Goal: Task Accomplishment & Management: Manage account settings

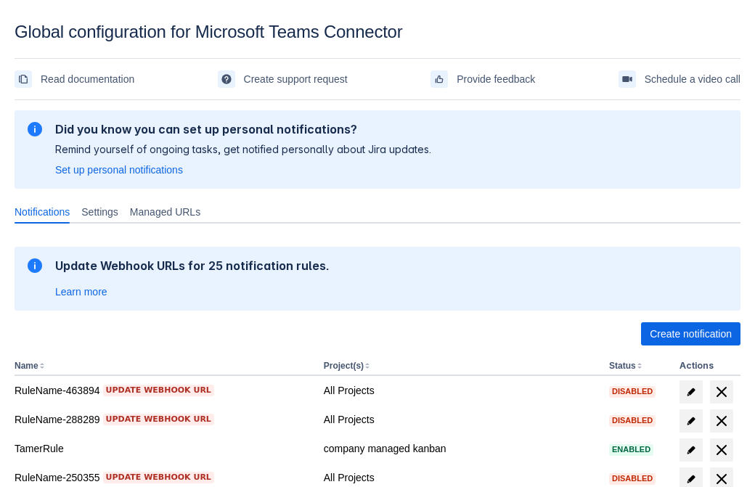
click at [690, 334] on span "Create notification" at bounding box center [691, 333] width 82 height 23
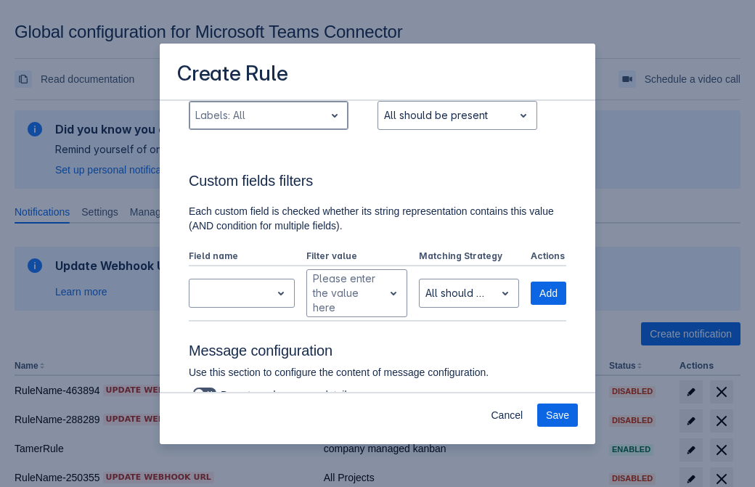
click at [268, 115] on div "Scrollable content" at bounding box center [256, 115] width 123 height 17
type input "146255_label"
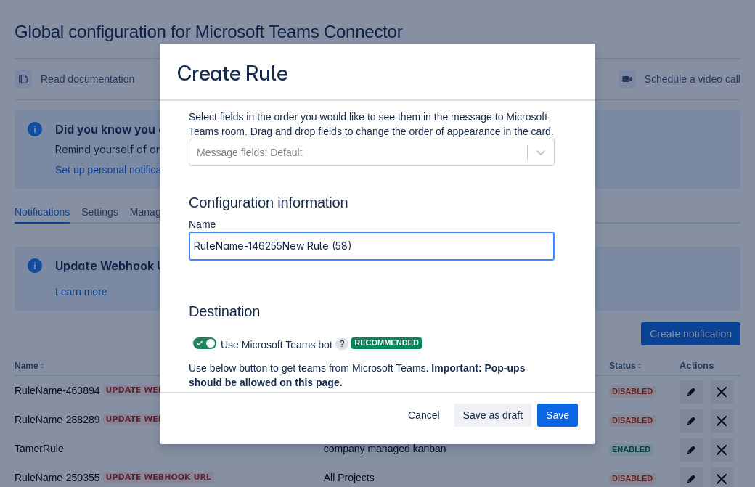
type input "RuleName-146255New Rule (58)"
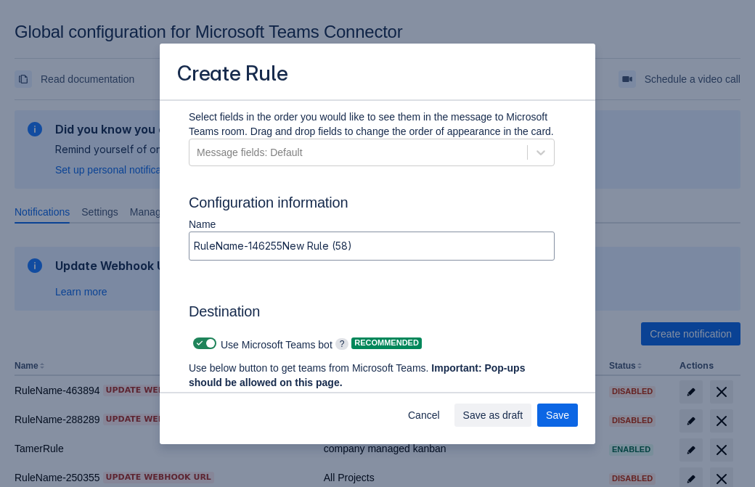
click at [197, 343] on span "Scrollable content" at bounding box center [200, 344] width 12 height 12
click at [197, 343] on input "Scrollable content" at bounding box center [197, 343] width 9 height 9
checkbox input "false"
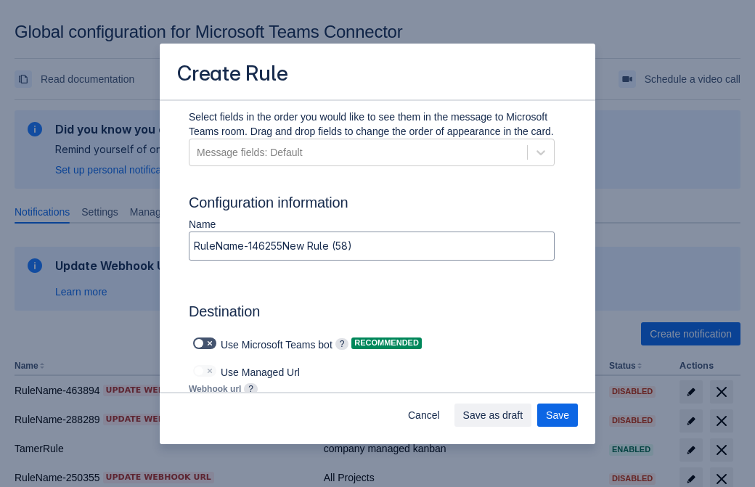
type input "https://prod-172.westeurope.logic.azure.com:443/workflows/ae977bb6ae334c9d95dfe…"
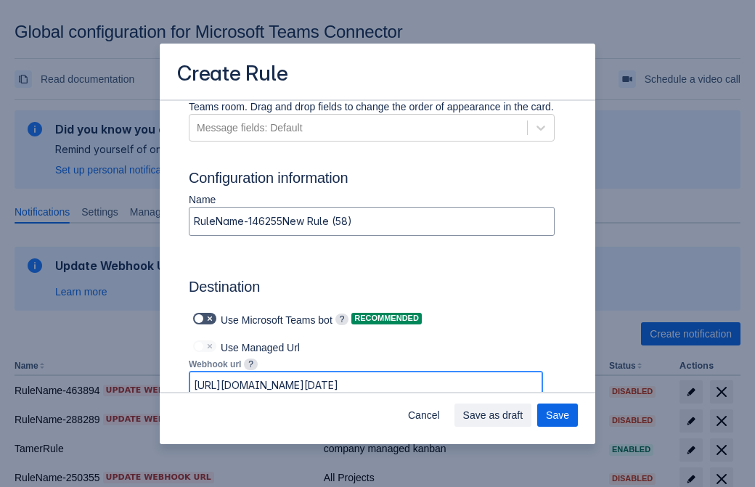
click at [523, 415] on span "Save as draft" at bounding box center [493, 415] width 60 height 23
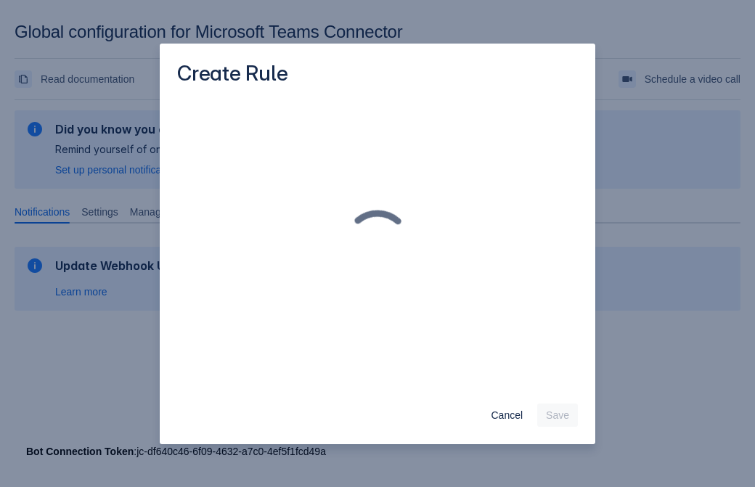
scroll to position [0, 0]
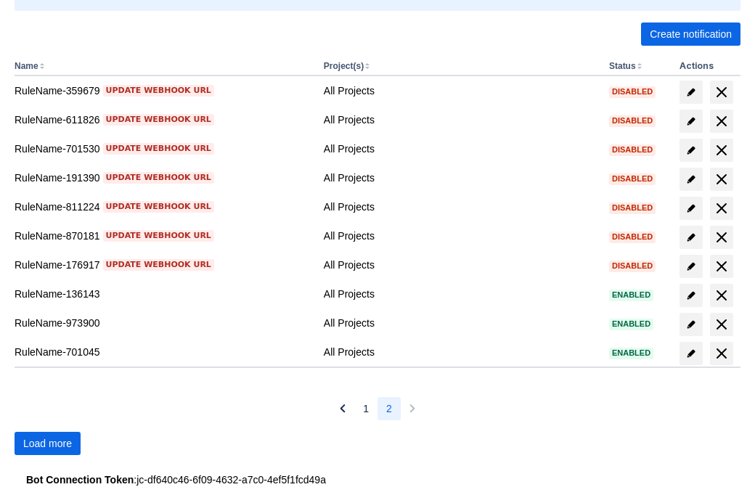
click at [47, 444] on span "Load more" at bounding box center [47, 443] width 49 height 23
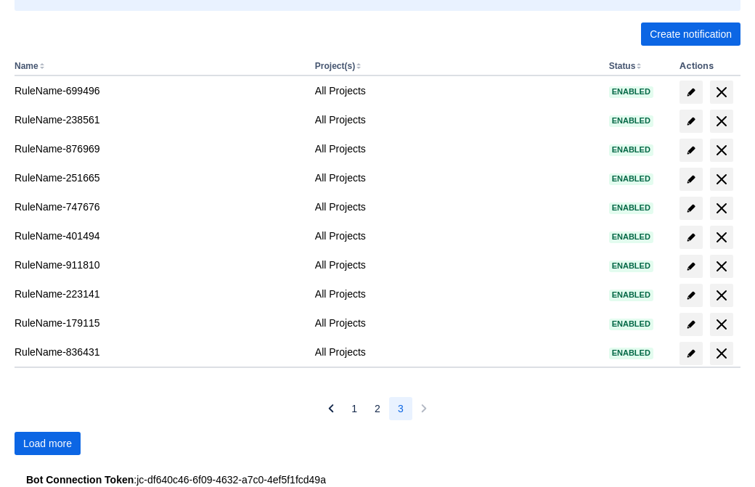
click at [47, 444] on span "Load more" at bounding box center [47, 443] width 49 height 23
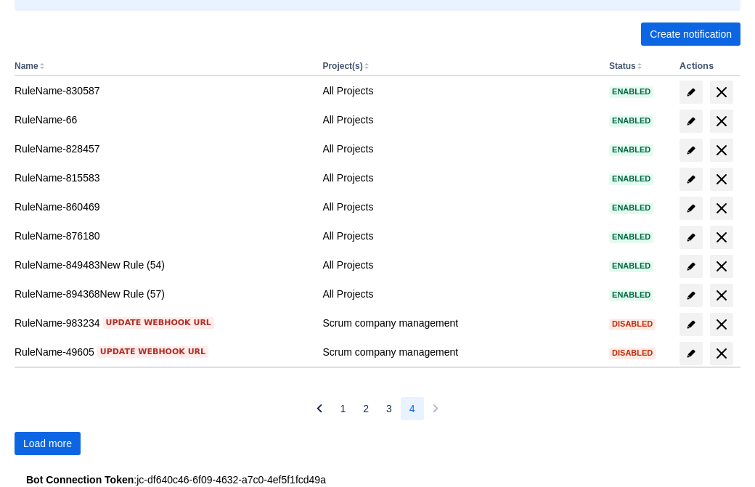
click at [47, 444] on span "Load more" at bounding box center [47, 443] width 49 height 23
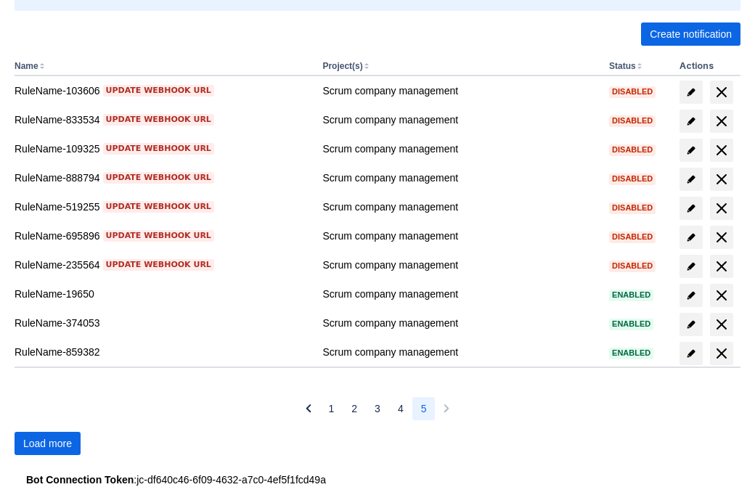
click at [47, 444] on span "Load more" at bounding box center [47, 443] width 49 height 23
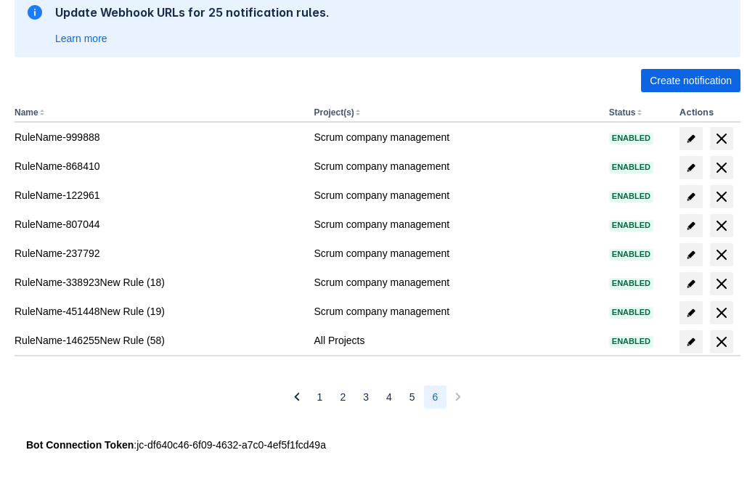
scroll to position [253, 0]
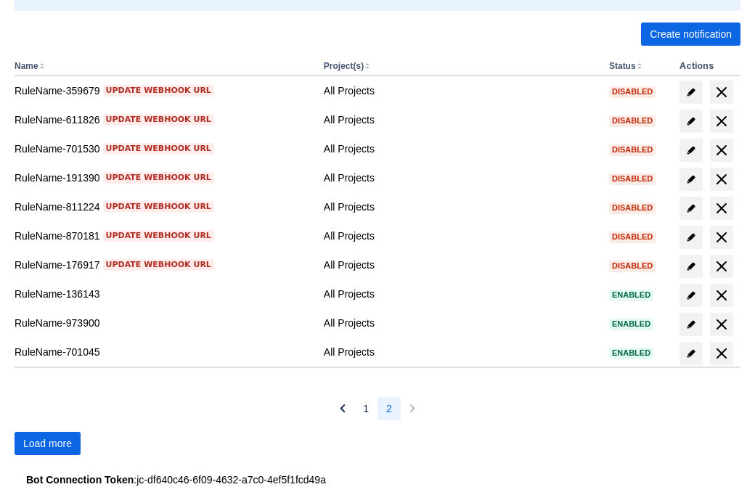
click at [47, 444] on span "Load more" at bounding box center [47, 443] width 49 height 23
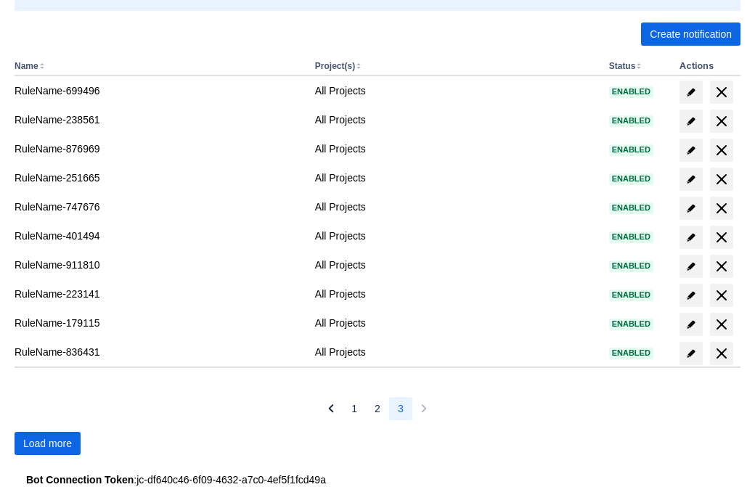
click at [47, 444] on span "Load more" at bounding box center [47, 443] width 49 height 23
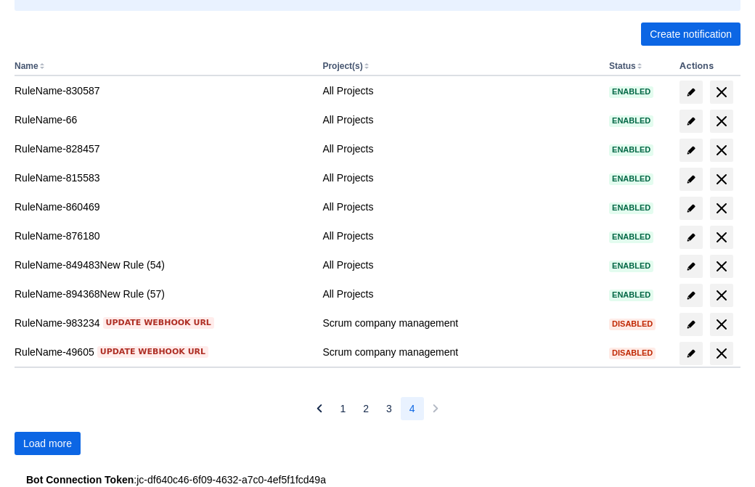
click at [47, 444] on span "Load more" at bounding box center [47, 443] width 49 height 23
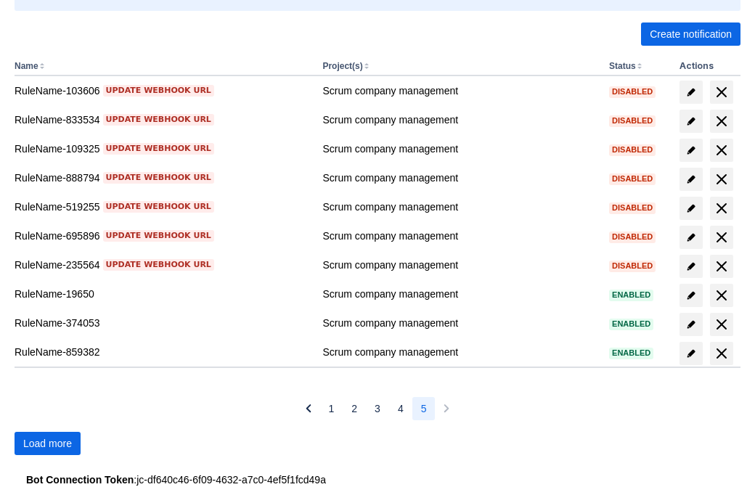
click at [47, 444] on span "Load more" at bounding box center [47, 443] width 49 height 23
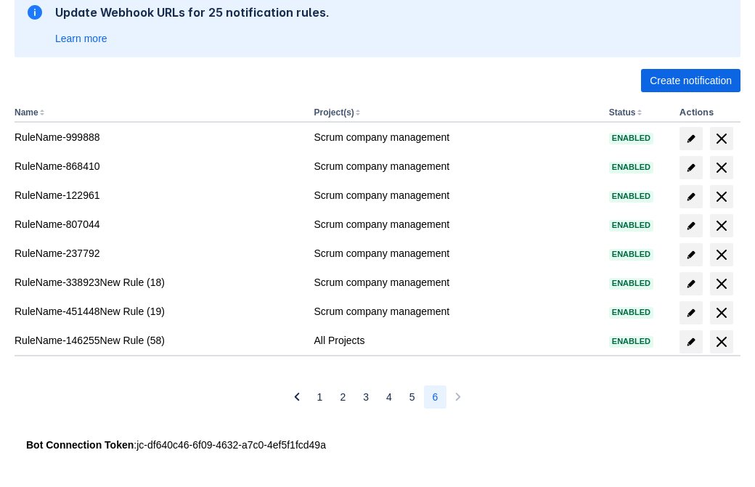
click at [721, 342] on span "delete" at bounding box center [721, 341] width 17 height 17
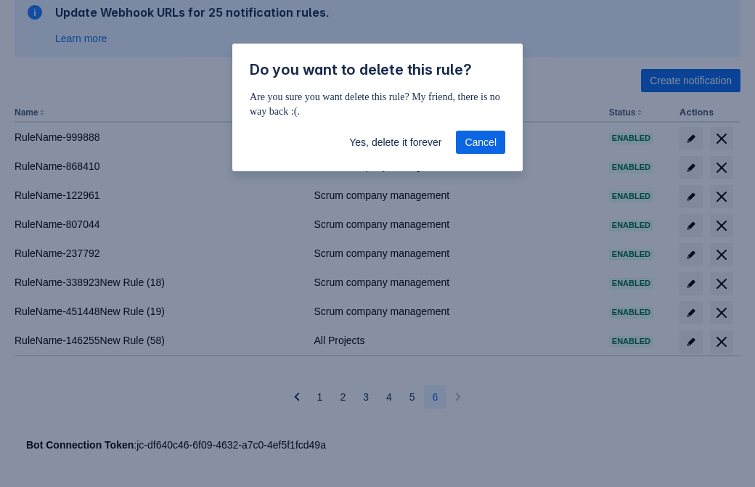
click at [395, 142] on span "Yes, delete it forever" at bounding box center [395, 142] width 92 height 23
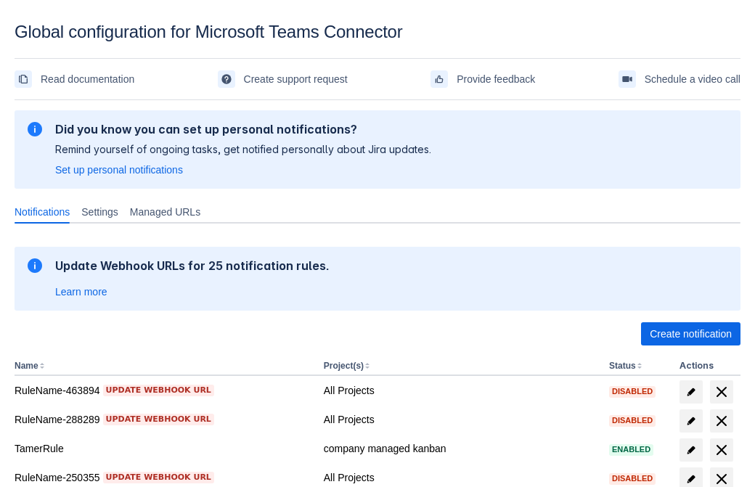
click at [690, 334] on span "Create notification" at bounding box center [691, 333] width 82 height 23
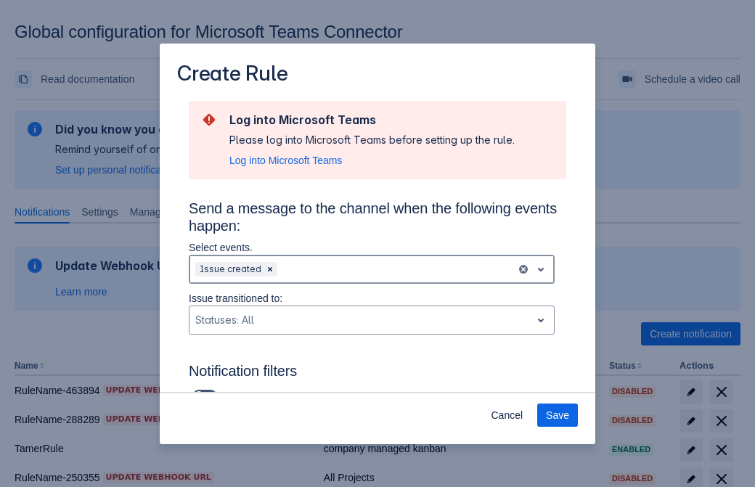
click at [372, 269] on div "Scrollable content" at bounding box center [395, 269] width 230 height 17
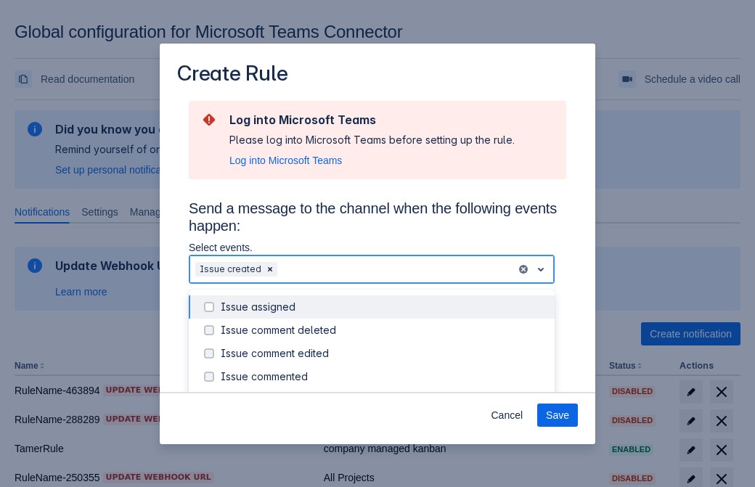
click at [383, 393] on div "Issue created" at bounding box center [383, 400] width 325 height 15
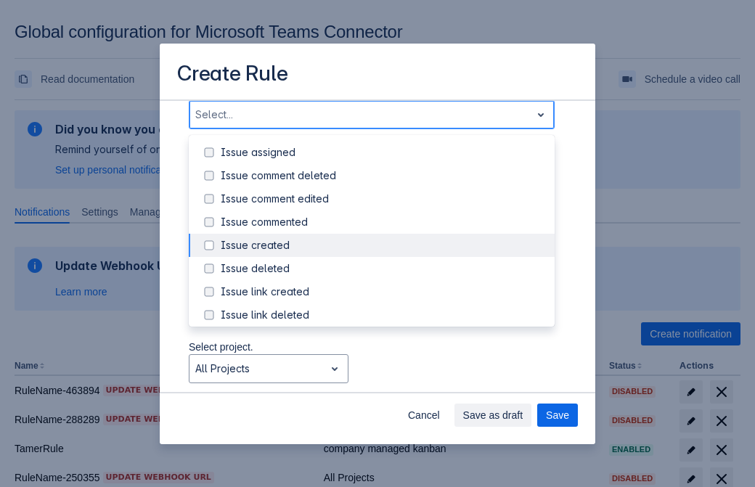
click at [383, 377] on div "Issue updated" at bounding box center [383, 384] width 325 height 15
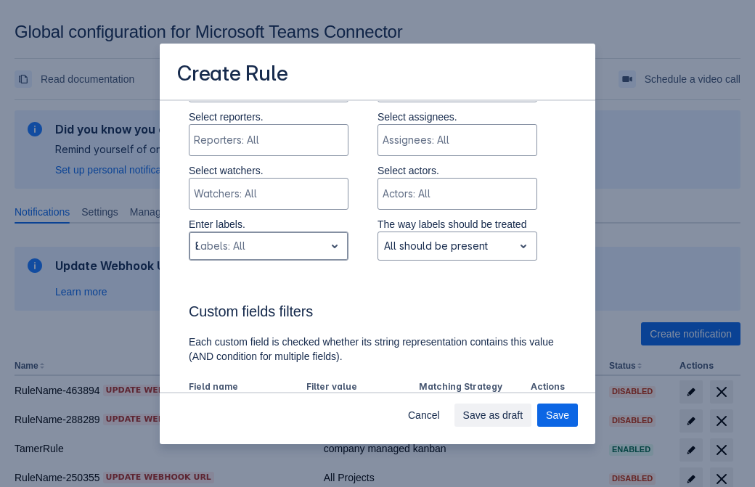
type input "873758_label"
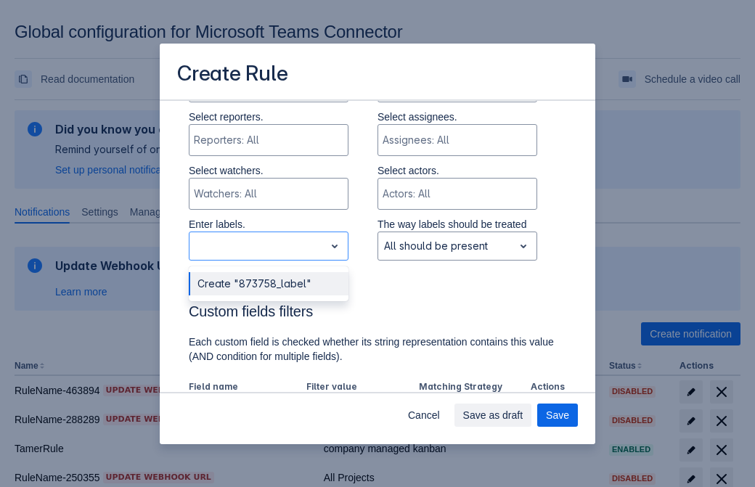
scroll to position [951, 0]
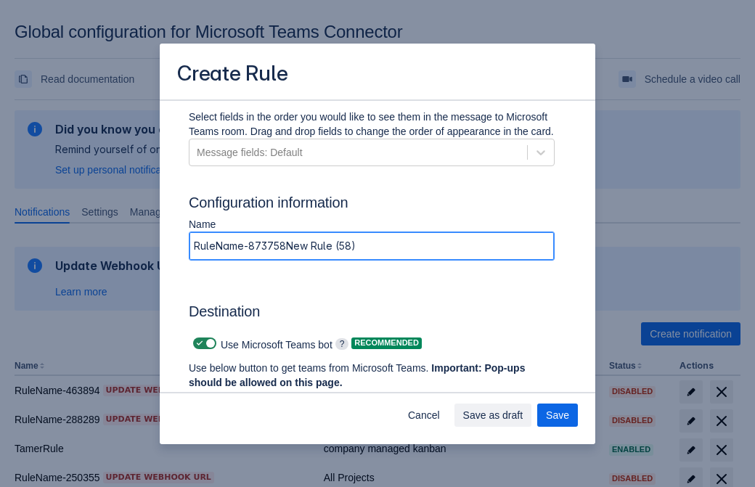
type input "RuleName-873758New Rule (58)"
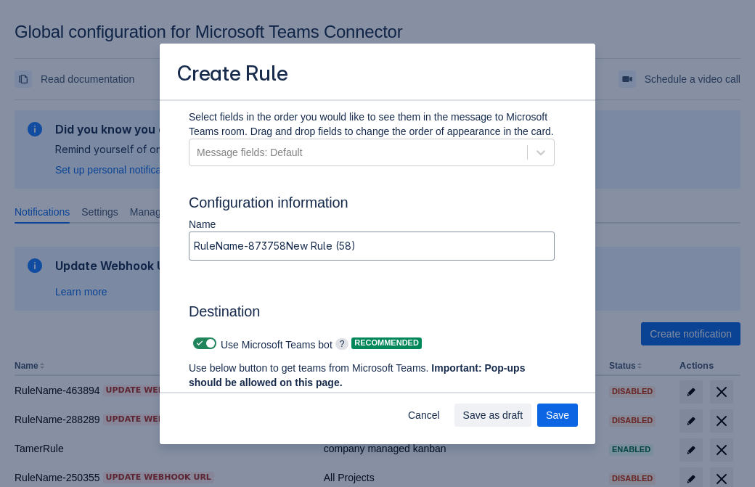
click at [197, 343] on span "Scrollable content" at bounding box center [200, 344] width 12 height 12
click at [197, 343] on input "Scrollable content" at bounding box center [197, 343] width 9 height 9
checkbox input "false"
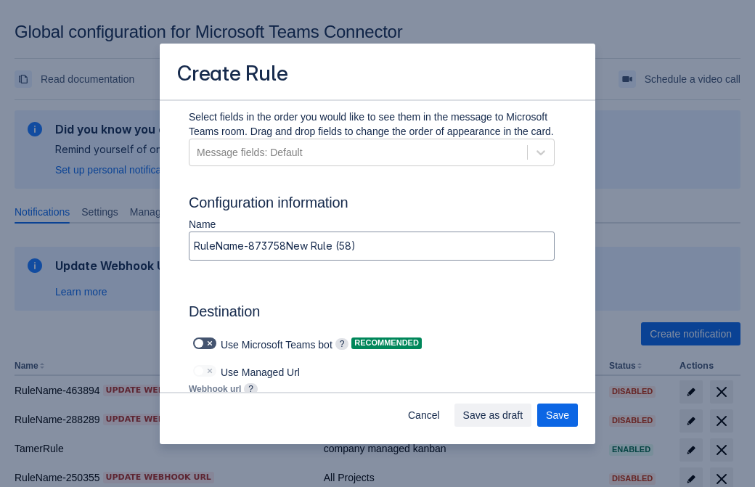
type input "https://prod-112.westeurope.logic.azure.com:443/workflows/bae959254738451b85002…"
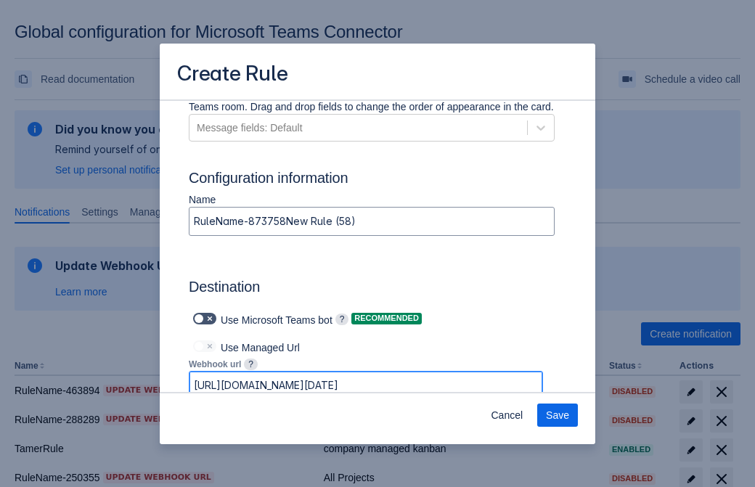
click at [557, 415] on span "Save" at bounding box center [557, 415] width 23 height 23
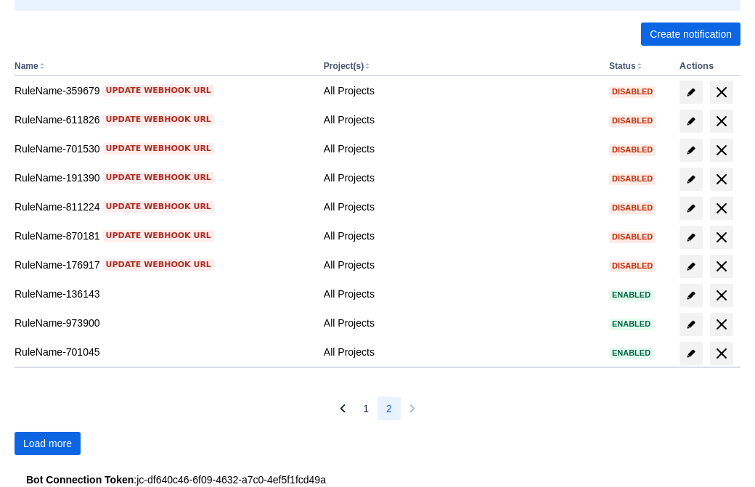
click at [47, 444] on span "Load more" at bounding box center [47, 443] width 49 height 23
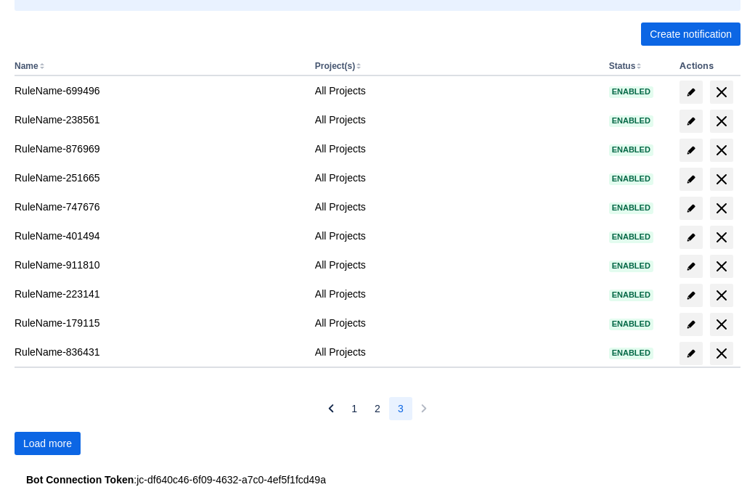
click at [47, 444] on span "Load more" at bounding box center [47, 443] width 49 height 23
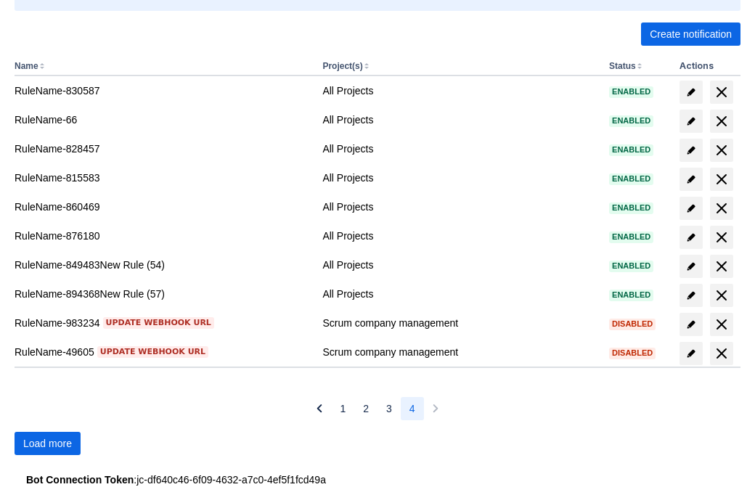
click at [47, 444] on span "Load more" at bounding box center [47, 443] width 49 height 23
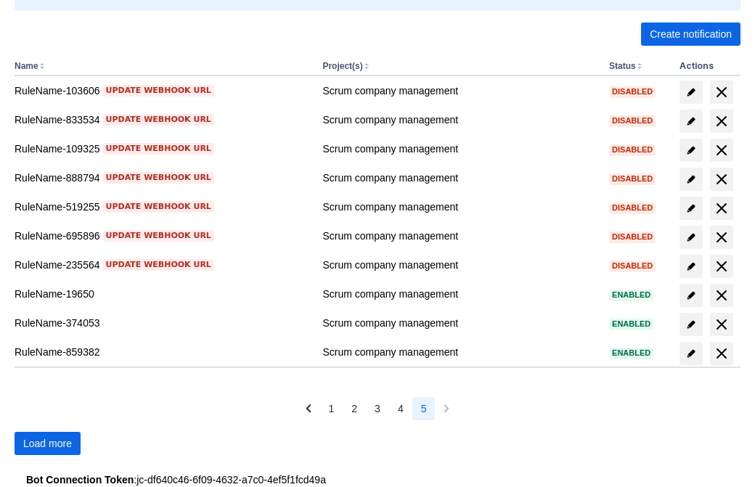
click at [47, 444] on span "Load more" at bounding box center [47, 443] width 49 height 23
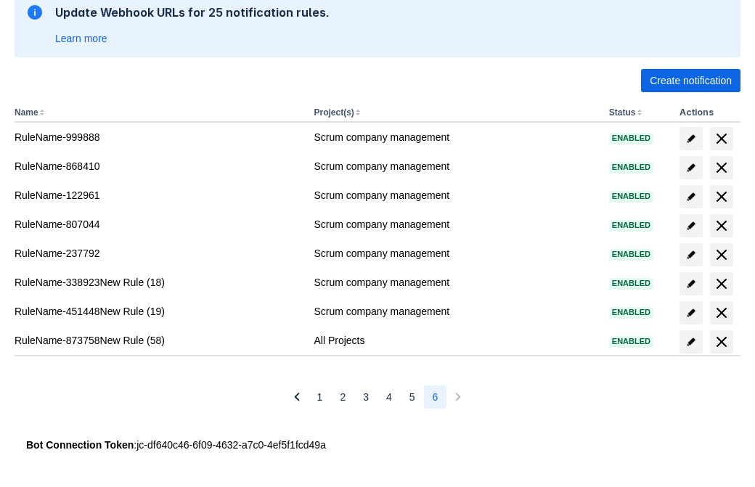
scroll to position [253, 0]
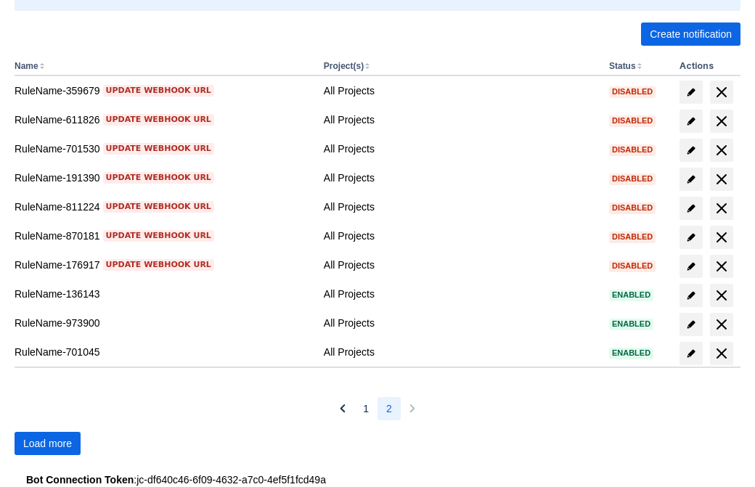
click at [47, 444] on span "Load more" at bounding box center [47, 443] width 49 height 23
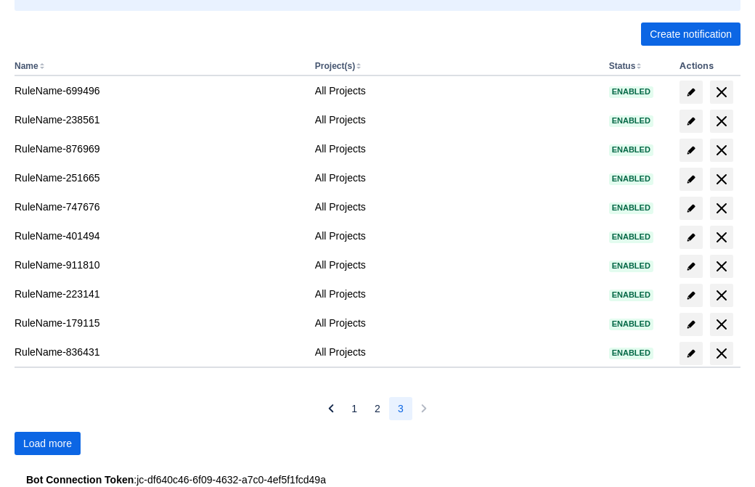
click at [47, 444] on span "Load more" at bounding box center [47, 443] width 49 height 23
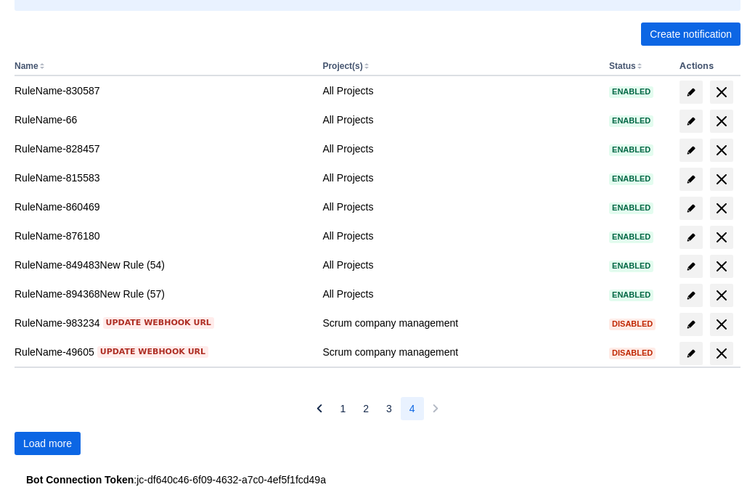
click at [47, 444] on span "Load more" at bounding box center [47, 443] width 49 height 23
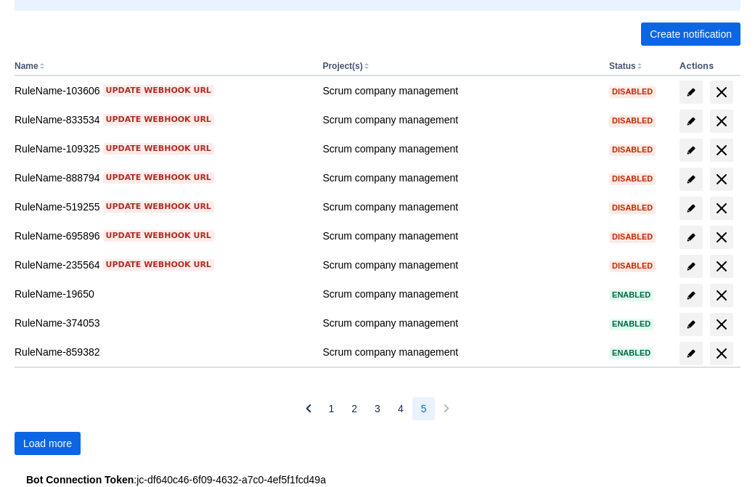
click at [47, 444] on span "Load more" at bounding box center [47, 443] width 49 height 23
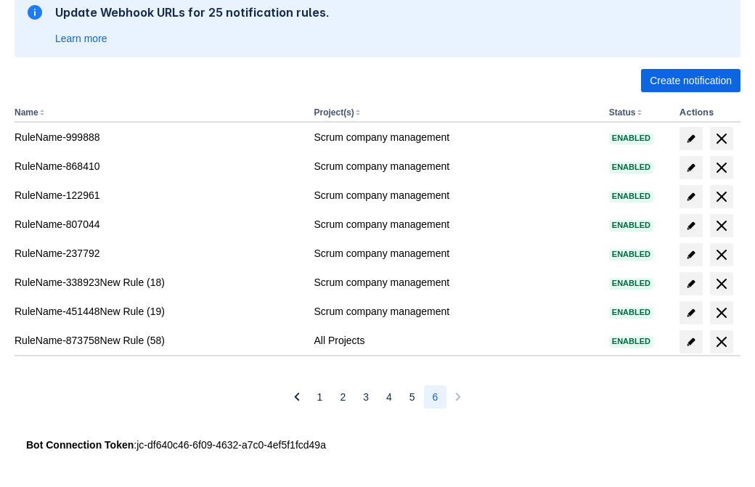
scroll to position [253, 0]
click at [721, 342] on span "delete" at bounding box center [721, 341] width 17 height 17
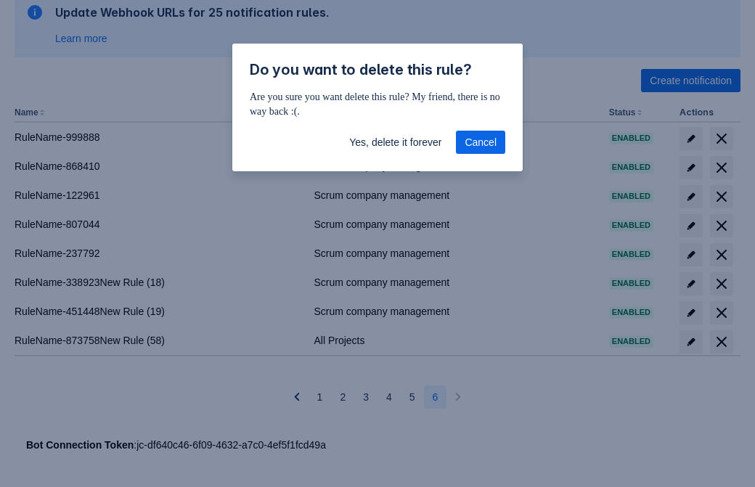
click at [395, 142] on span "Yes, delete it forever" at bounding box center [395, 142] width 92 height 23
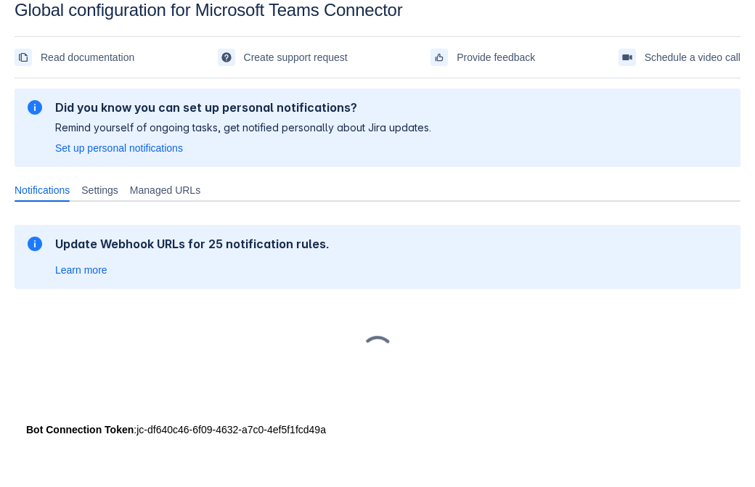
scroll to position [22, 0]
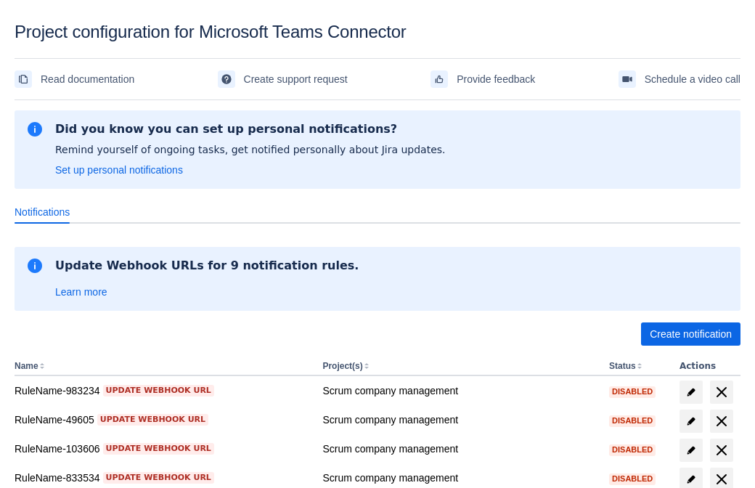
click at [690, 334] on span "Create notification" at bounding box center [691, 333] width 82 height 23
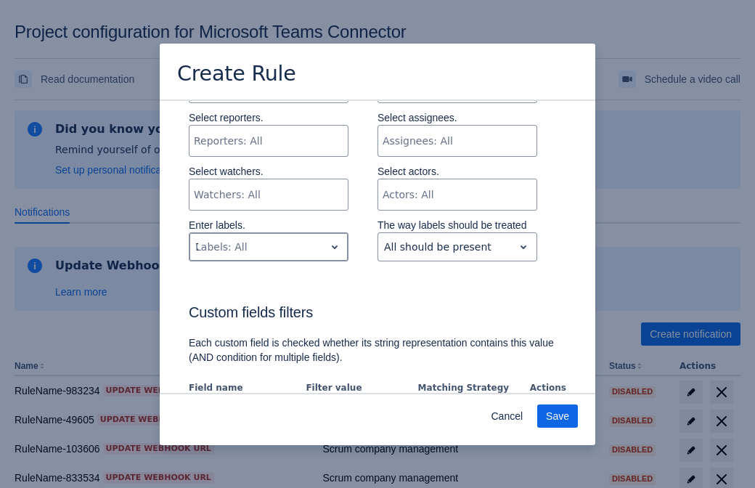
type input "714205_label"
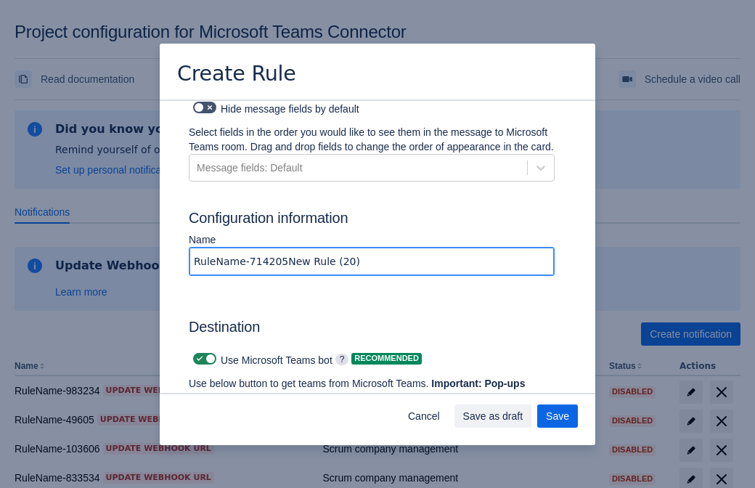
type input "RuleName-714205New Rule (20)"
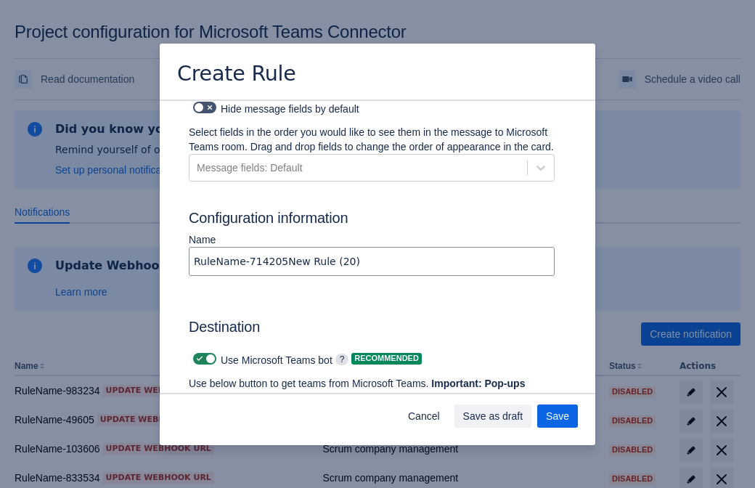
click at [197, 353] on span at bounding box center [200, 359] width 12 height 12
click at [197, 354] on input "checkbox" at bounding box center [197, 358] width 9 height 9
checkbox input "false"
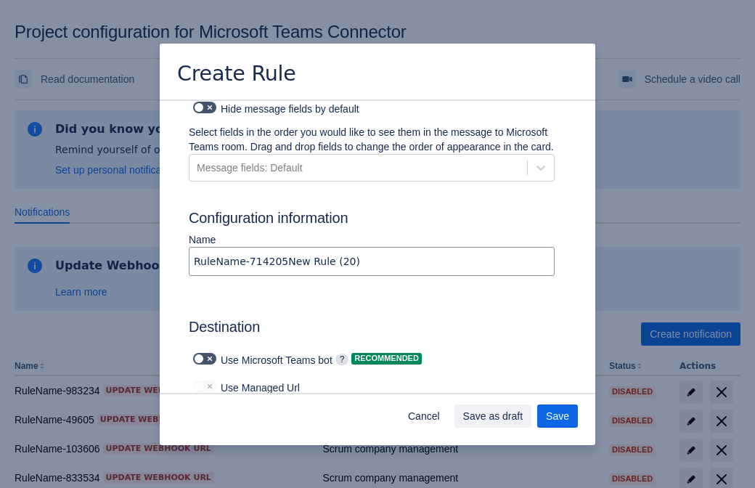
type input "https://prod-103.westeurope.logic.azure.com:443/workflows/562279af401f414e8dae6…"
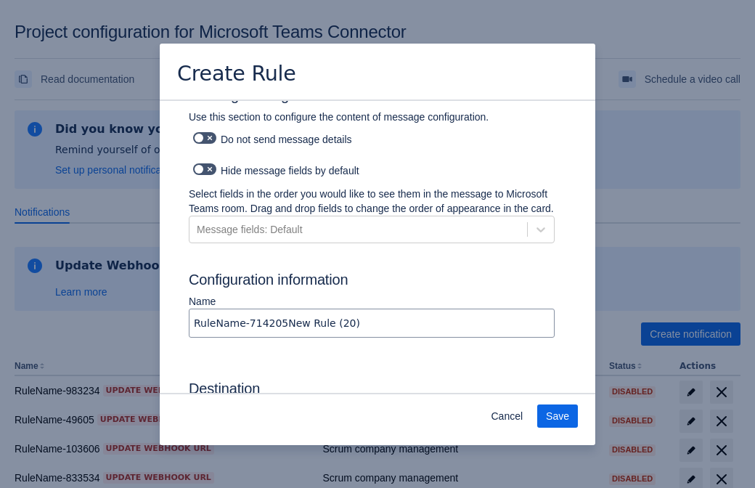
click at [557, 416] on span "Save" at bounding box center [557, 415] width 23 height 23
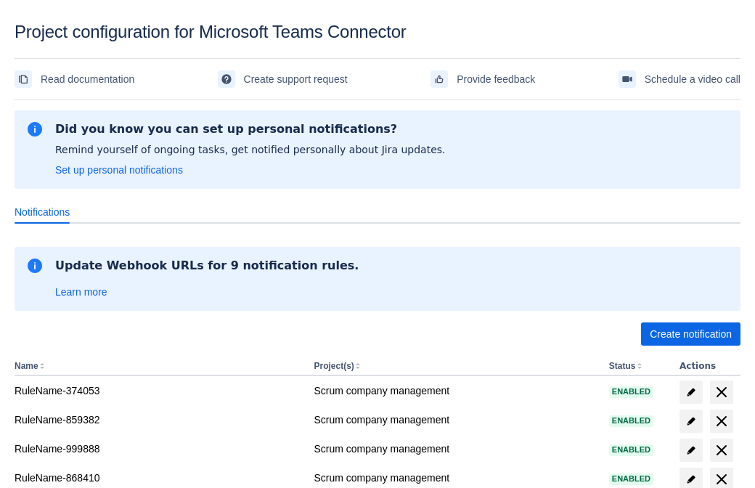
scroll to position [285, 0]
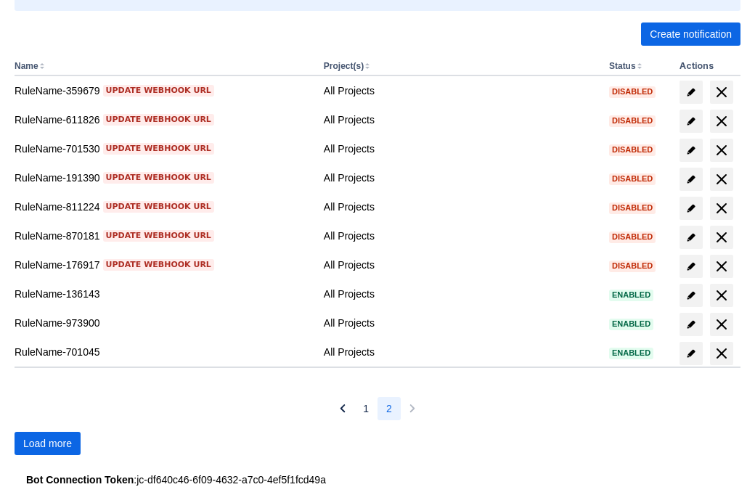
click at [47, 444] on span "Load more" at bounding box center [47, 443] width 49 height 23
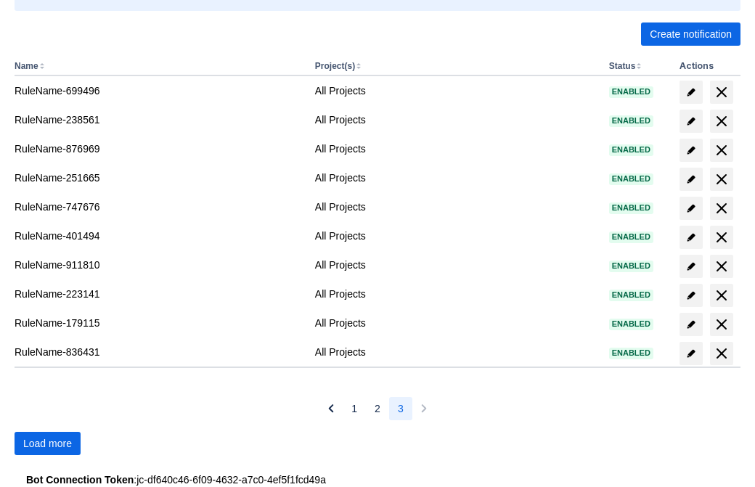
click at [47, 444] on span "Load more" at bounding box center [47, 443] width 49 height 23
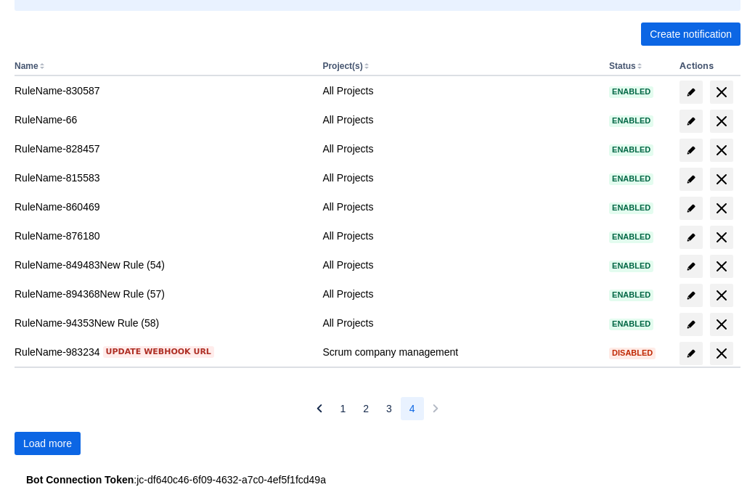
click at [47, 444] on span "Load more" at bounding box center [47, 443] width 49 height 23
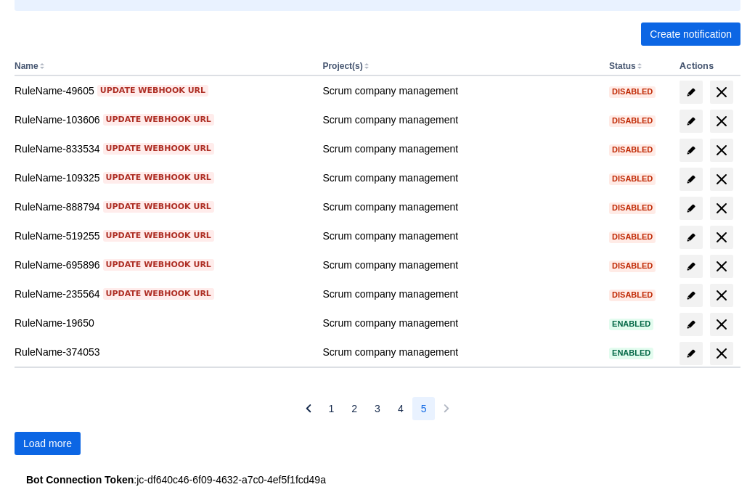
click at [47, 444] on span "Load more" at bounding box center [47, 443] width 49 height 23
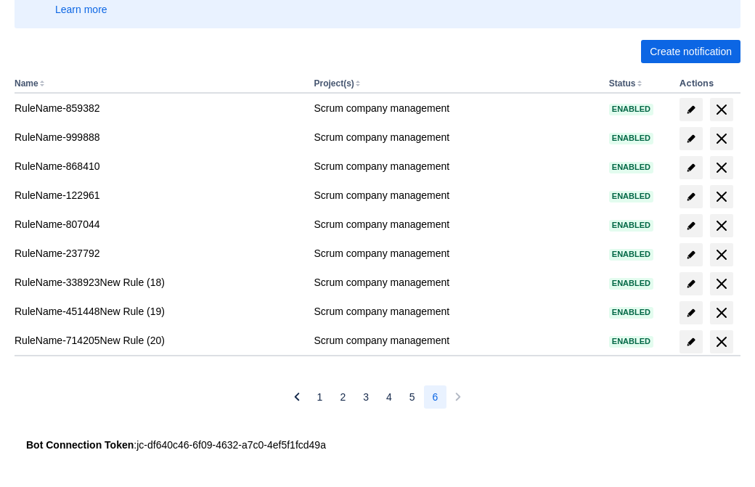
click at [721, 342] on span "delete" at bounding box center [721, 341] width 17 height 17
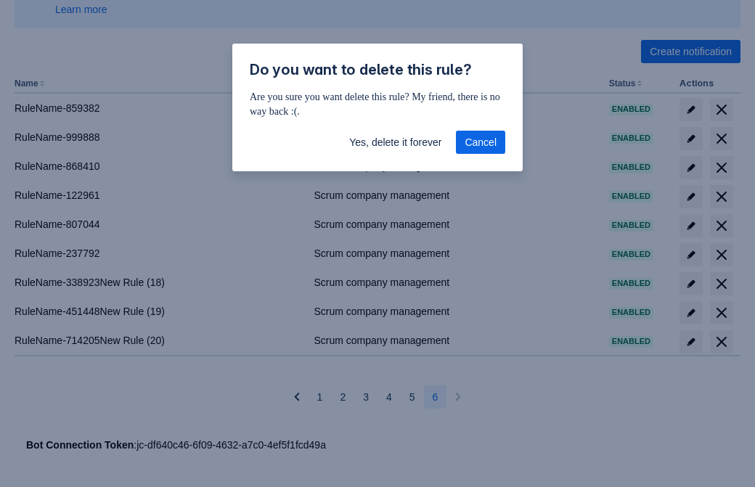
click at [395, 142] on span "Yes, delete it forever" at bounding box center [395, 142] width 92 height 23
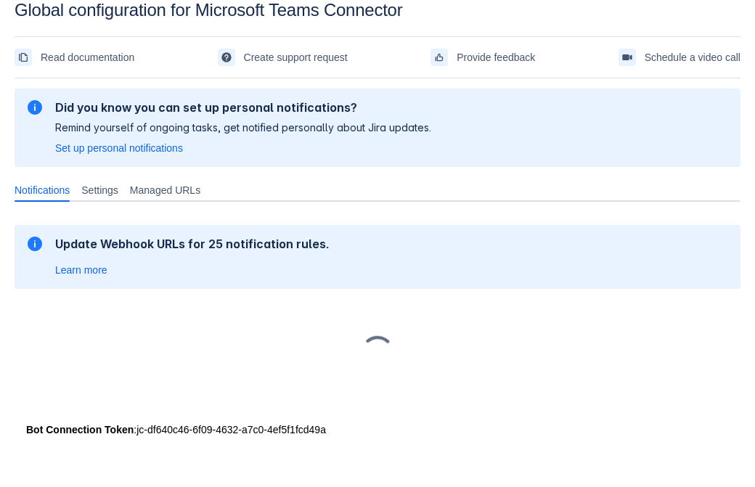
scroll to position [22, 0]
